Goal: Task Accomplishment & Management: Manage account settings

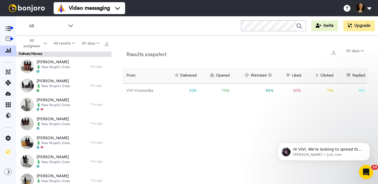
click at [367, 170] on icon "Open Intercom Messenger" at bounding box center [365, 171] width 9 height 9
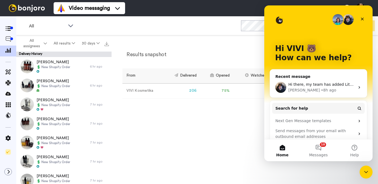
click at [332, 85] on span "Hi there, my team has added Lithuanian. Please let me know if you need any help." at bounding box center [366, 84] width 157 height 4
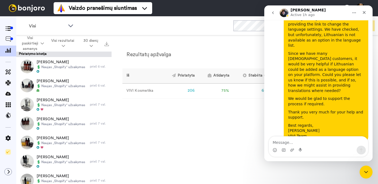
scroll to position [393, 0]
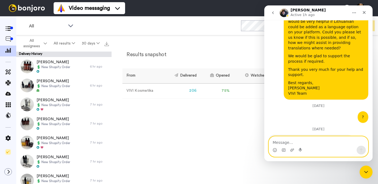
click at [282, 141] on textarea "Message…" at bounding box center [318, 140] width 99 height 9
type textarea "D"
type textarea "Thank you verry match"
click at [361, 151] on icon "Send a message…" at bounding box center [361, 150] width 3 height 4
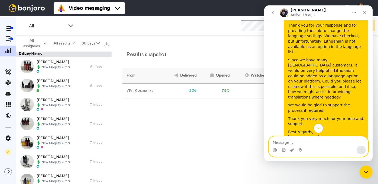
scroll to position [344, 0]
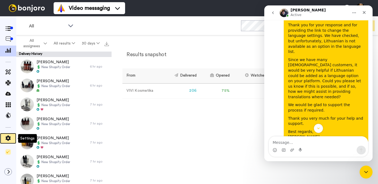
click at [8, 135] on span at bounding box center [8, 137] width 16 height 5
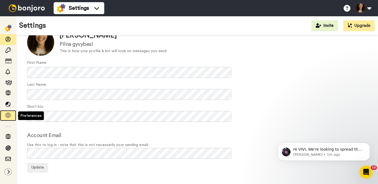
click at [7, 117] on icon at bounding box center [7, 114] width 5 height 5
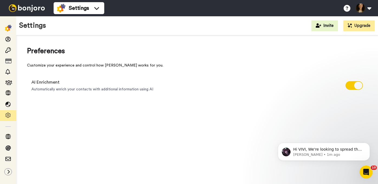
click at [137, 74] on div "AI Enrichment Automatically enrich your contacts with additional information us…" at bounding box center [197, 85] width 340 height 22
click at [370, 7] on button at bounding box center [363, 8] width 21 height 12
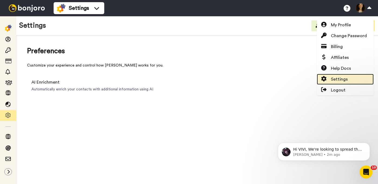
click at [337, 80] on span "Settings" at bounding box center [339, 79] width 17 height 6
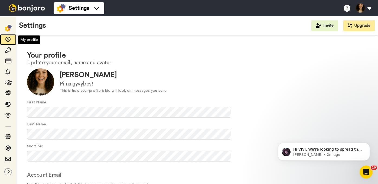
click at [8, 42] on icon at bounding box center [7, 39] width 5 height 5
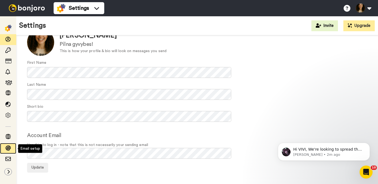
click at [9, 148] on icon at bounding box center [7, 147] width 5 height 5
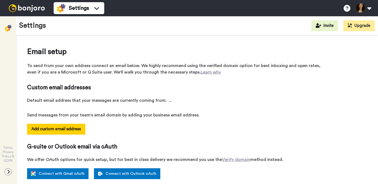
select select "160707"
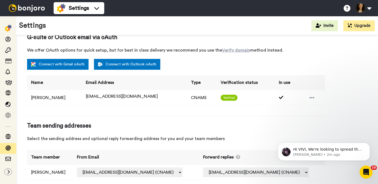
scroll to position [109, 0]
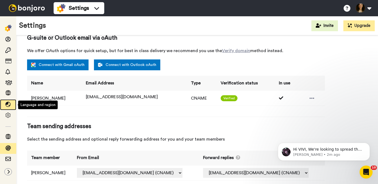
click at [8, 105] on icon at bounding box center [7, 104] width 5 height 5
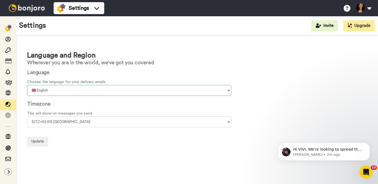
click at [183, 87] on select "🇨🇳 Chinese 🇨🇿 Czech 🇩🇰 Danish 🇳🇱 Dutch 🇬🇧 English 🇫🇮 Finnish 🇫🇷 French 🇩🇪 Germa…" at bounding box center [129, 90] width 204 height 11
select select "lt"
click at [27, 85] on select "🇨🇳 Chinese 🇨🇿 Czech 🇩🇰 Danish 🇳🇱 Dutch 🇬🇧 English 🇫🇮 Finnish 🇫🇷 French 🇩🇪 Germa…" at bounding box center [129, 90] width 204 height 11
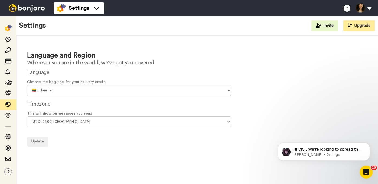
click at [112, 134] on form "Language Choose the language for your delivery emails 🇨🇳 Chinese 🇨🇿 Czech 🇩🇰 Da…" at bounding box center [197, 107] width 340 height 78
click at [32, 143] on span "Update" at bounding box center [37, 141] width 12 height 4
click at [36, 142] on span "Update" at bounding box center [37, 141] width 12 height 4
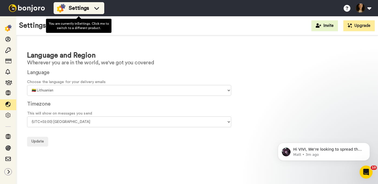
click at [82, 4] on span "Settings" at bounding box center [79, 8] width 20 height 8
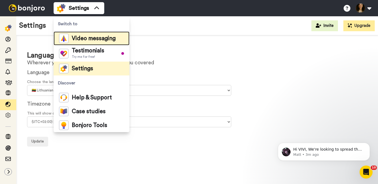
click at [81, 39] on span "Video messaging" at bounding box center [94, 38] width 44 height 5
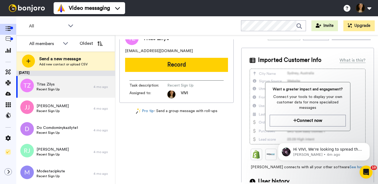
scroll to position [12, 0]
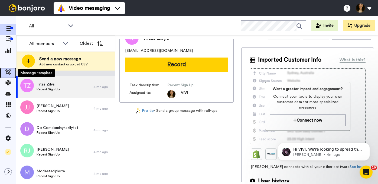
click at [7, 72] on icon at bounding box center [7, 71] width 5 height 5
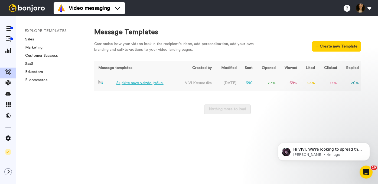
click at [135, 84] on div "Siųskite savo vaizdo įrašus." at bounding box center [139, 83] width 47 height 6
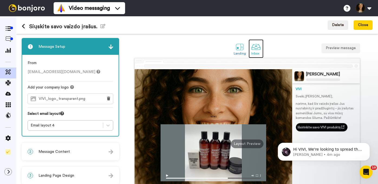
click at [254, 49] on div at bounding box center [255, 46] width 9 height 9
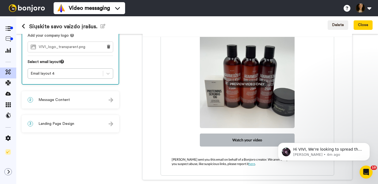
scroll to position [54, 0]
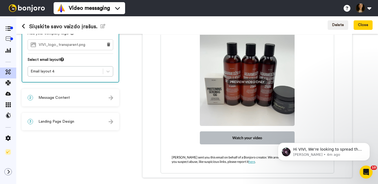
click at [104, 103] on div "2 Message Content" at bounding box center [70, 97] width 96 height 16
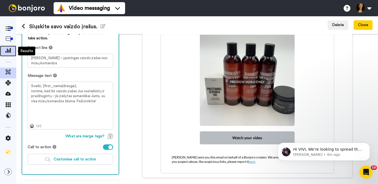
click at [7, 50] on icon at bounding box center [7, 50] width 5 height 5
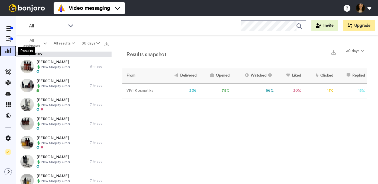
click at [7, 50] on icon at bounding box center [7, 50] width 5 height 5
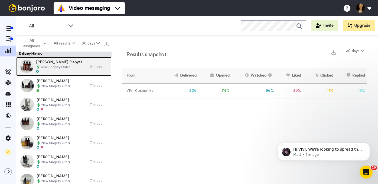
click at [57, 64] on span "Eleonora Plepyte-Balseviciene" at bounding box center [61, 61] width 51 height 5
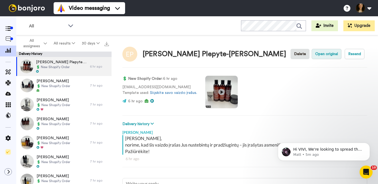
click at [331, 54] on button "Open original" at bounding box center [327, 54] width 30 height 10
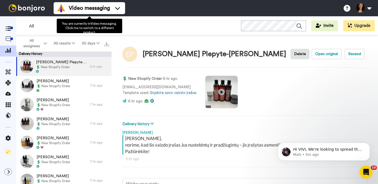
type textarea "x"
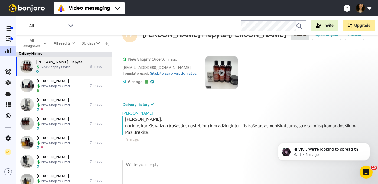
scroll to position [68, 0]
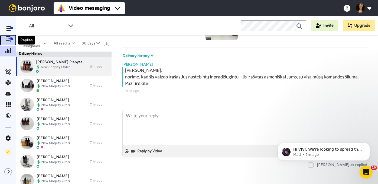
click at [10, 40] on icon at bounding box center [7, 38] width 5 height 5
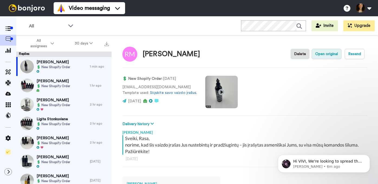
click at [324, 55] on button "Open original" at bounding box center [327, 54] width 30 height 10
type textarea "x"
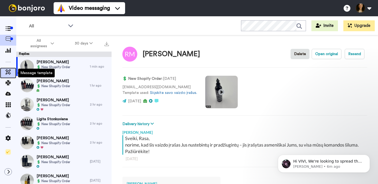
click at [7, 73] on icon at bounding box center [7, 71] width 5 height 5
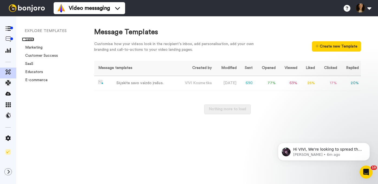
click at [31, 40] on link "Sales" at bounding box center [28, 39] width 12 height 4
